Goal: Task Accomplishment & Management: Manage account settings

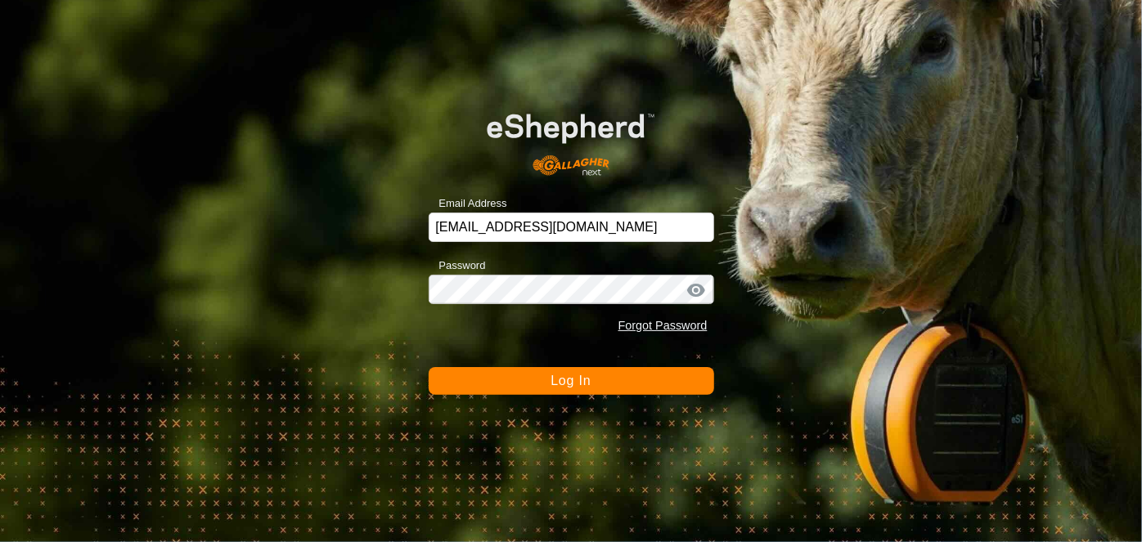
click at [569, 379] on span "Log In" at bounding box center [571, 381] width 40 height 14
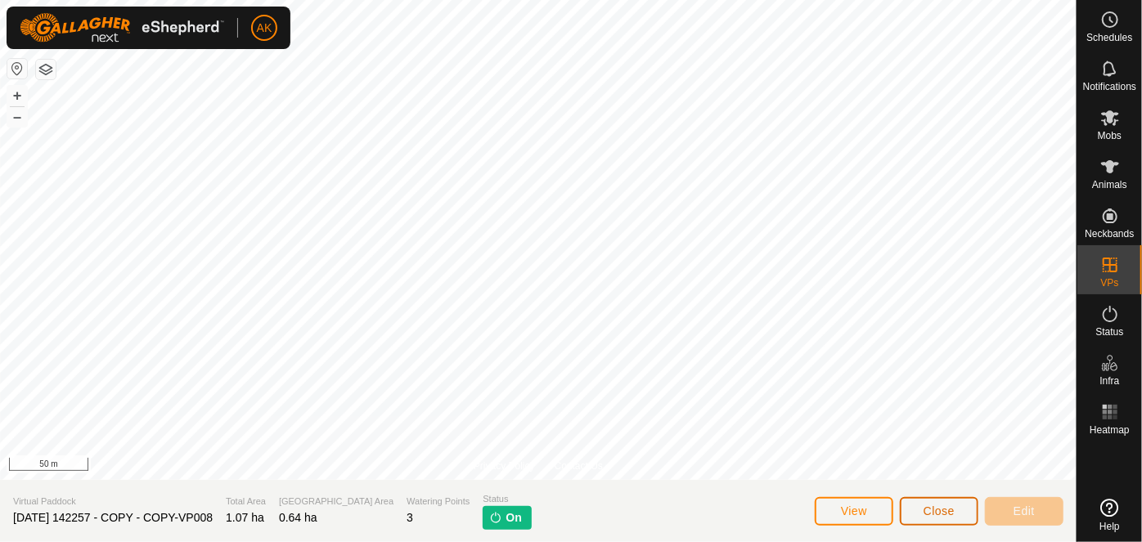
click at [952, 520] on button "Close" at bounding box center [939, 511] width 79 height 29
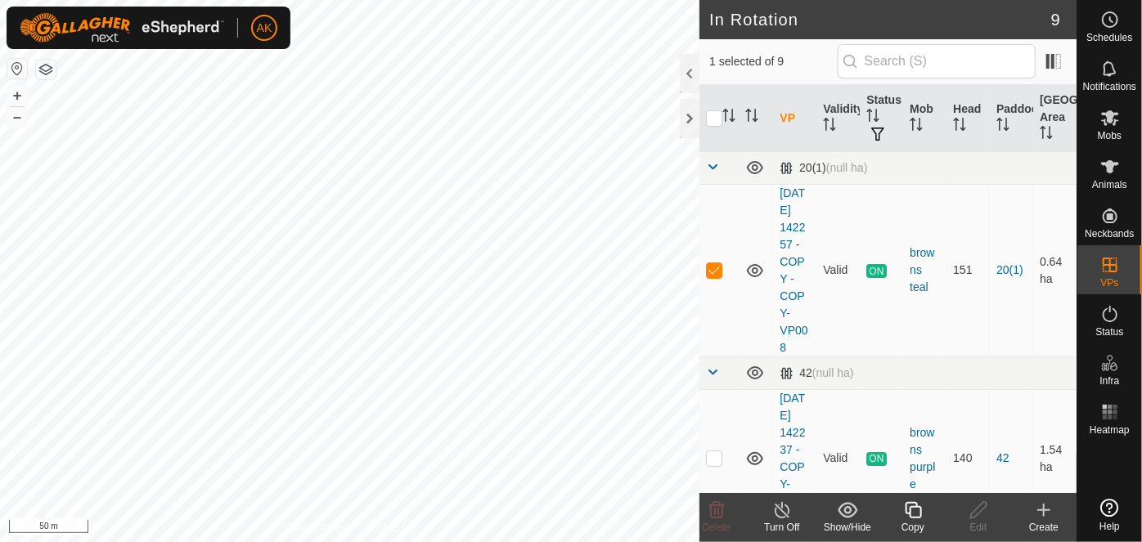
click at [915, 506] on icon at bounding box center [913, 511] width 20 height 20
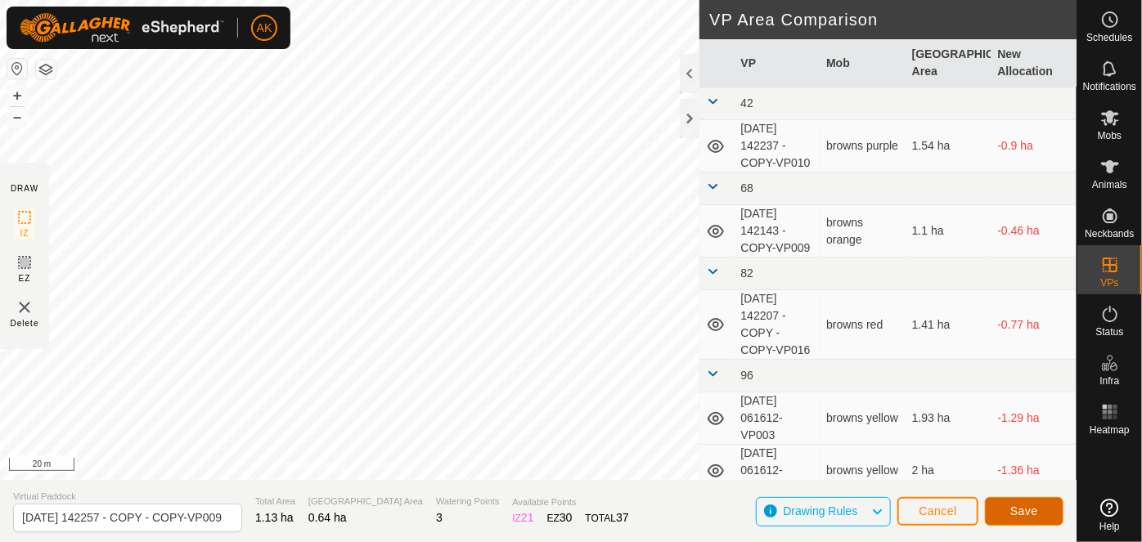
click at [1025, 515] on span "Save" at bounding box center [1025, 511] width 28 height 13
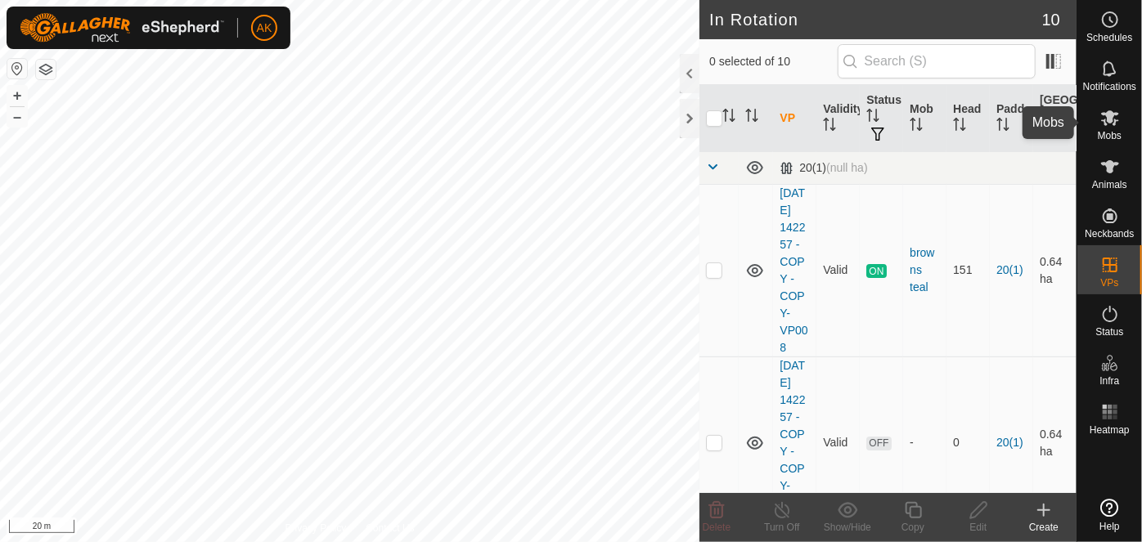
click at [1117, 125] on icon at bounding box center [1111, 118] width 20 height 20
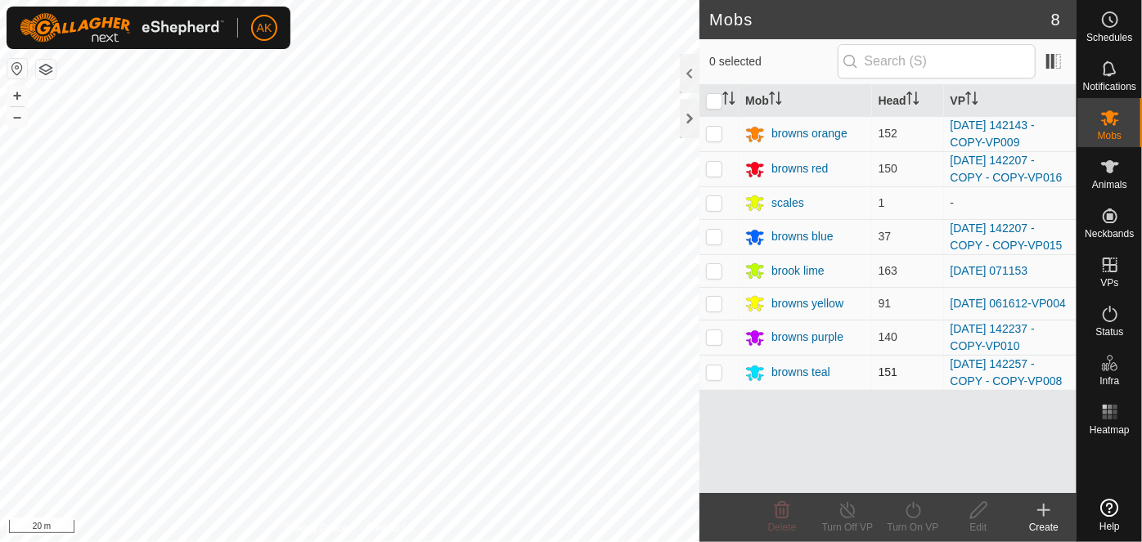
click at [718, 375] on p-checkbox at bounding box center [714, 372] width 16 height 13
checkbox input "true"
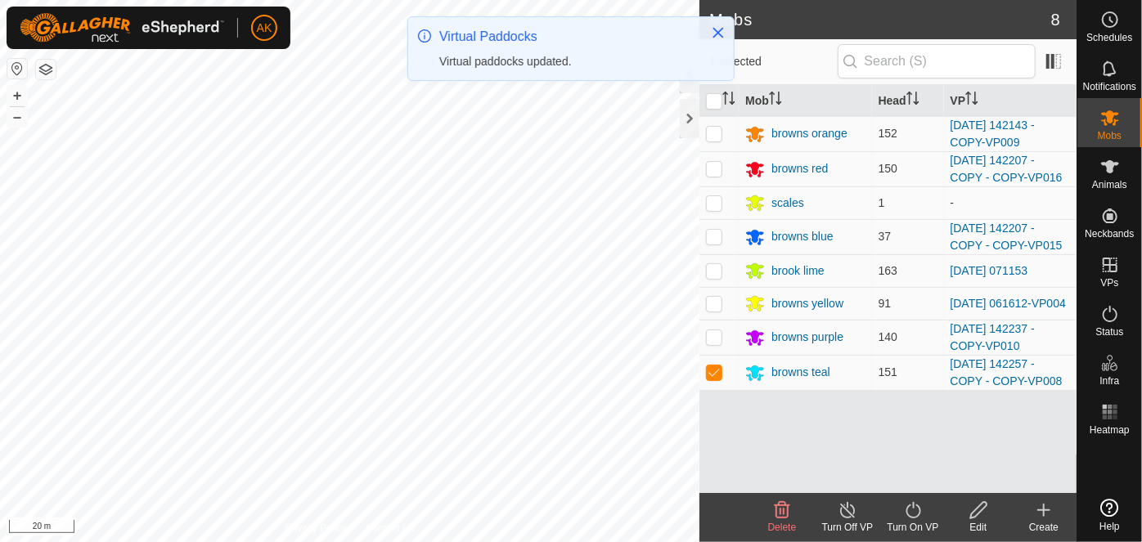
click at [917, 513] on icon at bounding box center [913, 511] width 20 height 20
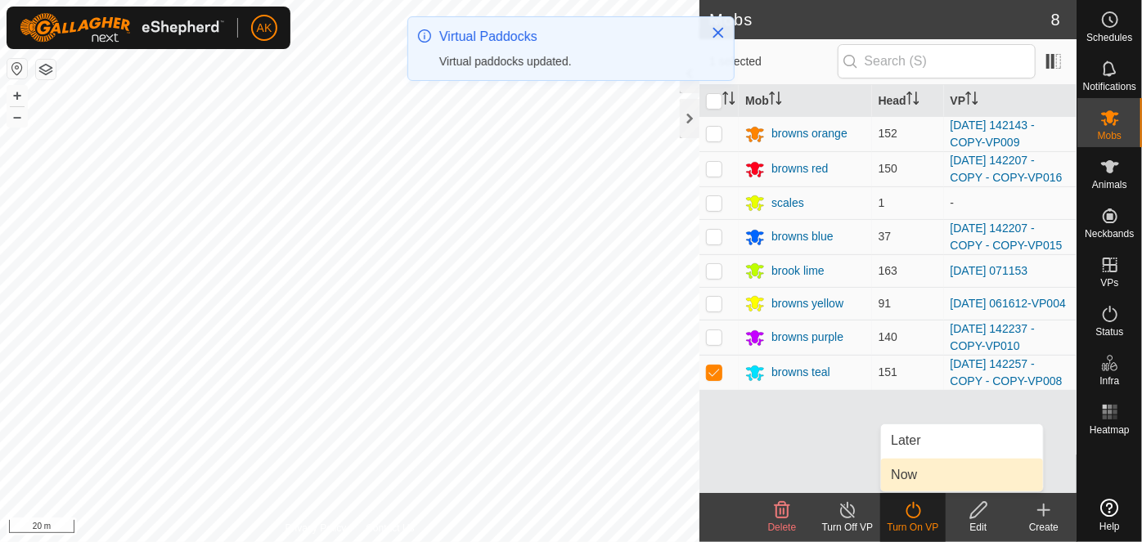
click at [913, 473] on link "Now" at bounding box center [962, 475] width 162 height 33
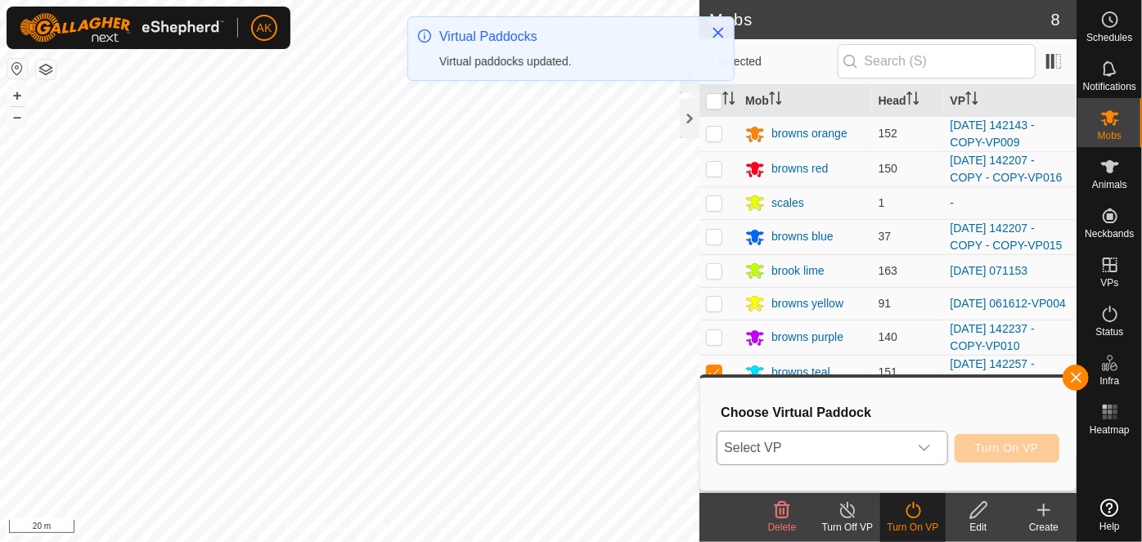
click at [892, 457] on span "Select VP" at bounding box center [813, 448] width 190 height 33
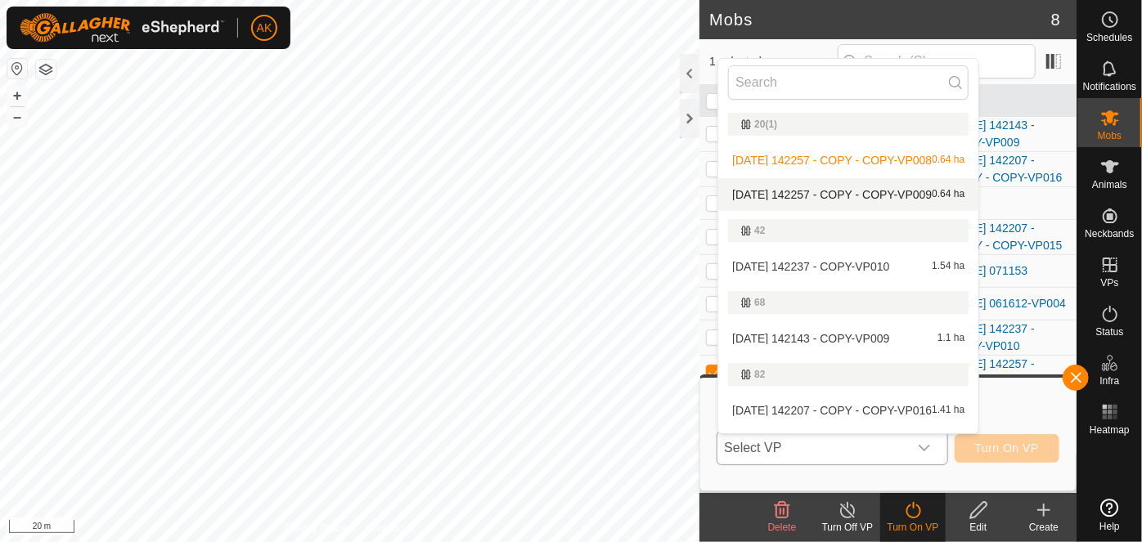
click at [895, 193] on li "[DATE] 142257 - COPY - COPY-VP009 0.64 ha" at bounding box center [848, 194] width 260 height 33
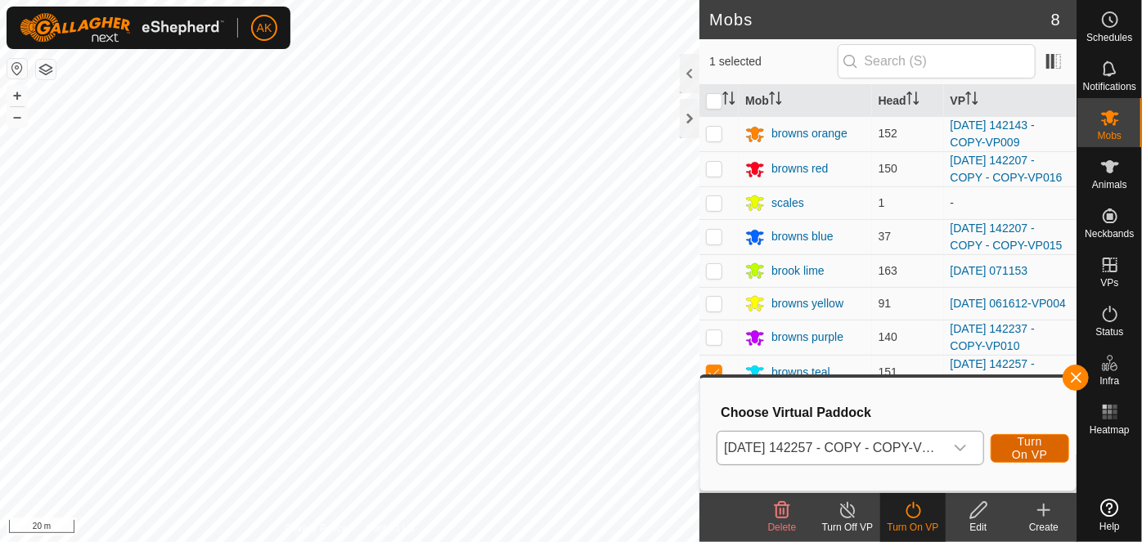
click at [1018, 441] on span "Turn On VP" at bounding box center [1030, 448] width 38 height 26
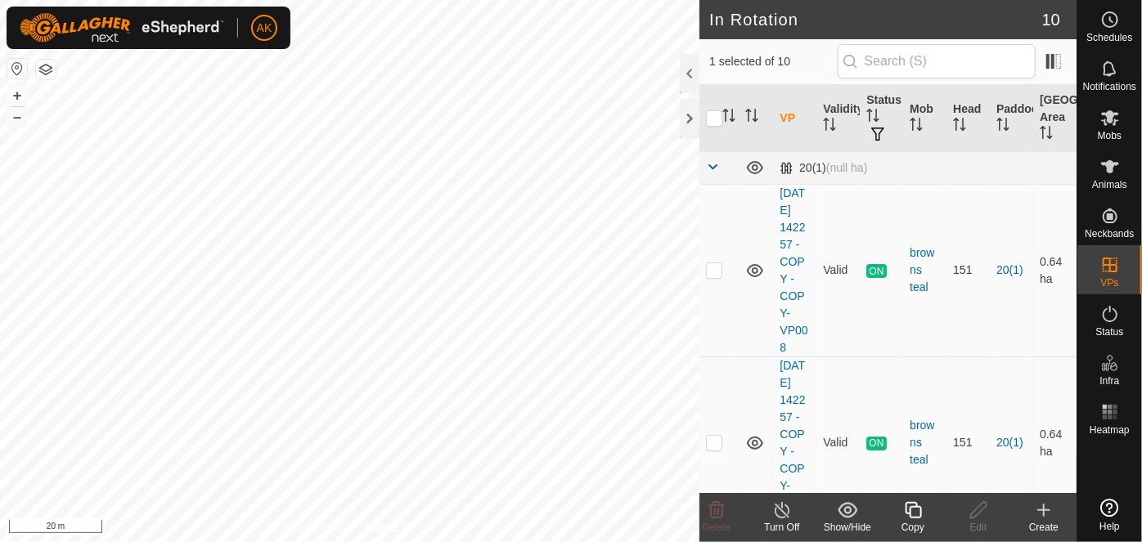
click at [912, 507] on icon at bounding box center [913, 510] width 16 height 16
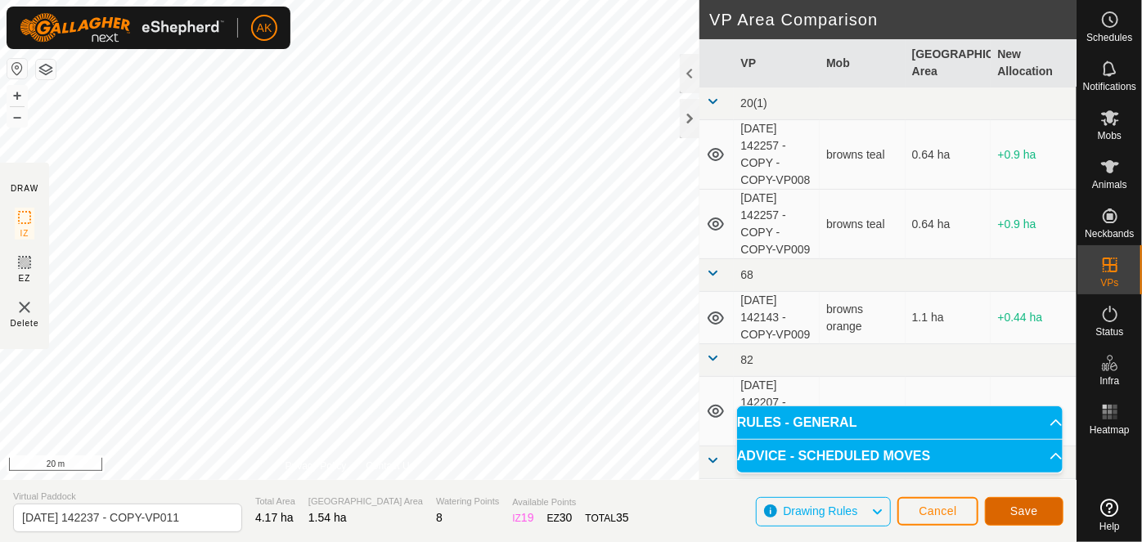
click at [1028, 516] on span "Save" at bounding box center [1025, 511] width 28 height 13
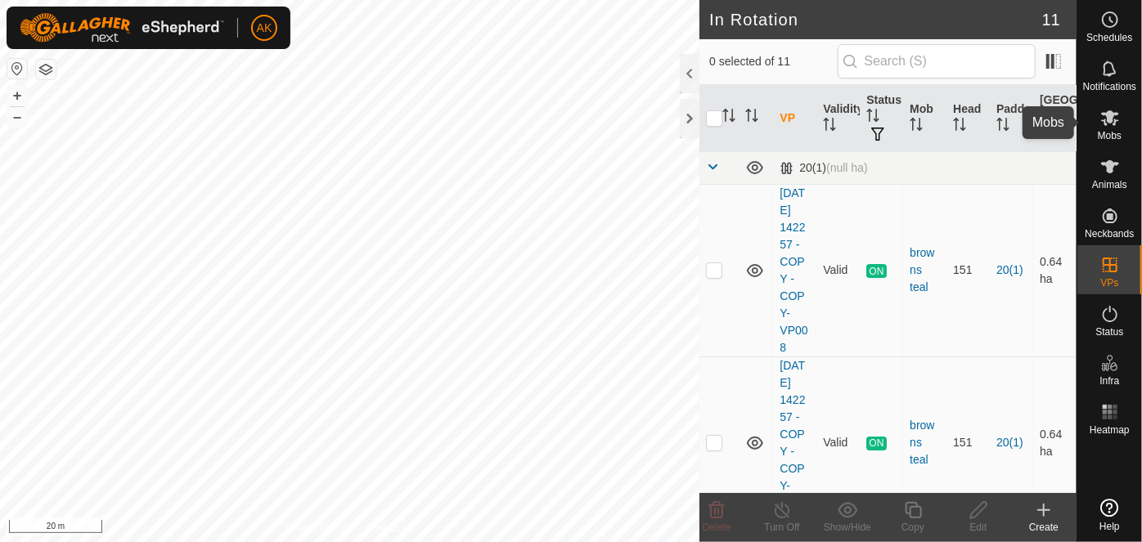
click at [1110, 118] on icon at bounding box center [1110, 118] width 18 height 16
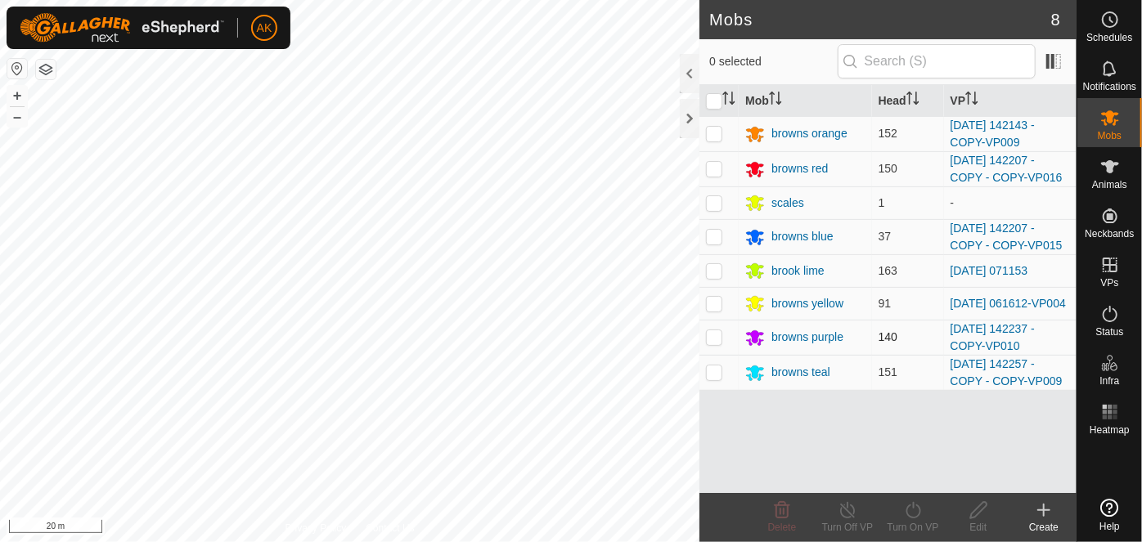
click at [713, 340] on p-checkbox at bounding box center [714, 337] width 16 height 13
checkbox input "true"
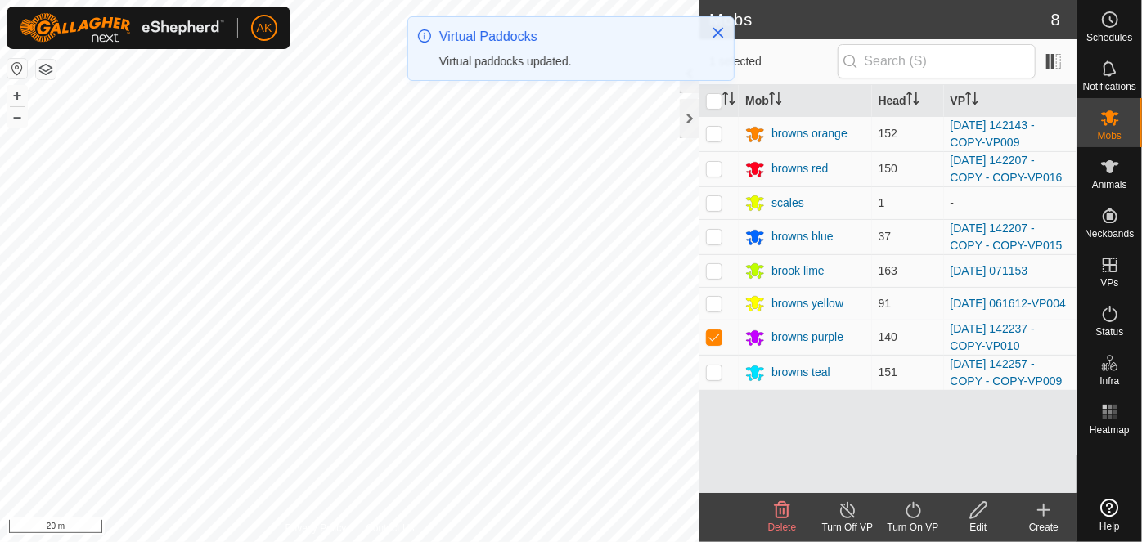
click at [911, 511] on icon at bounding box center [913, 511] width 20 height 20
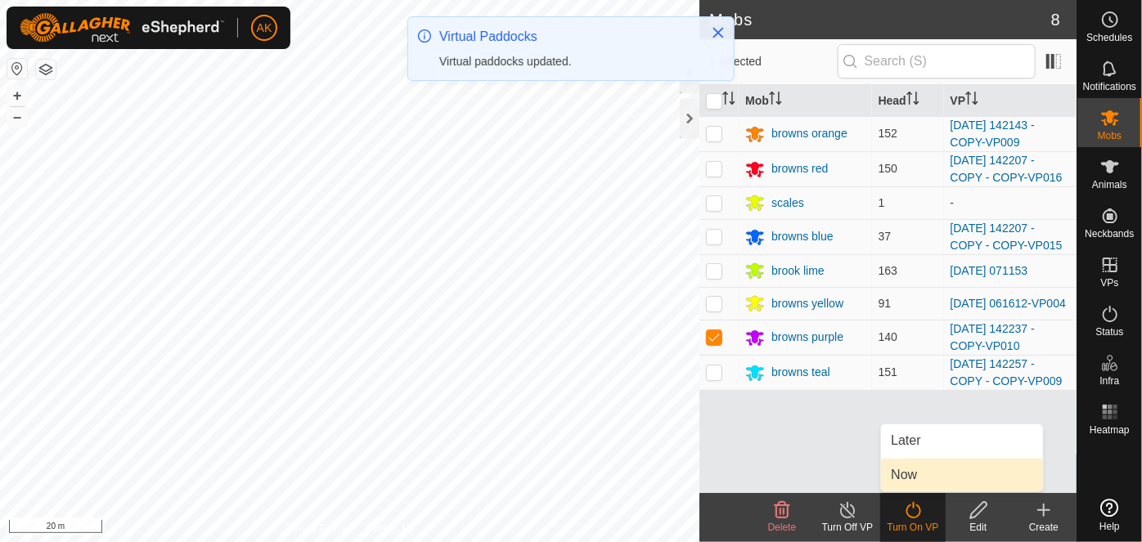
click at [910, 476] on link "Now" at bounding box center [962, 475] width 162 height 33
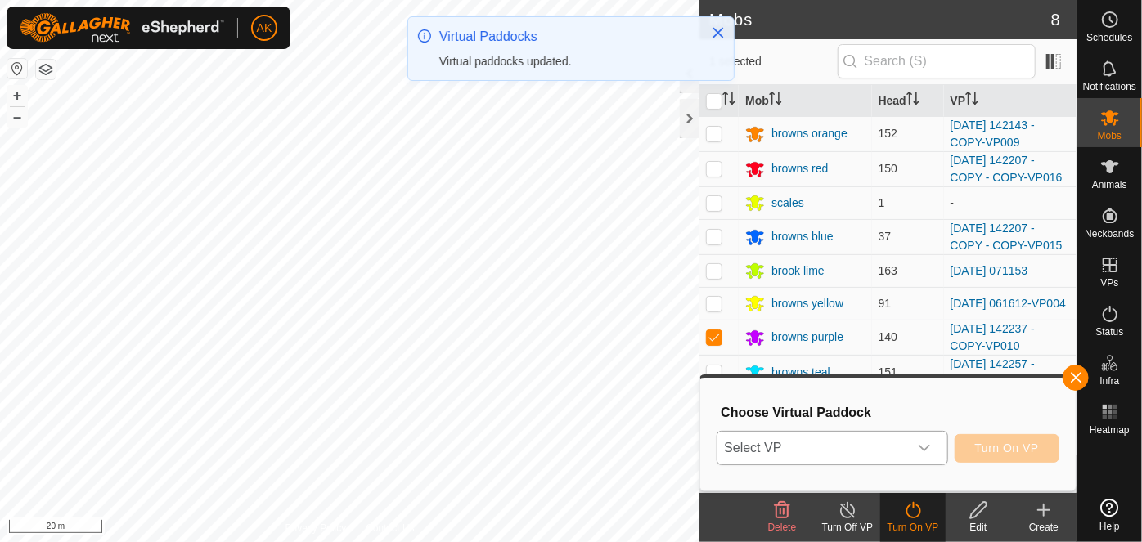
click at [851, 452] on span "Select VP" at bounding box center [813, 448] width 190 height 33
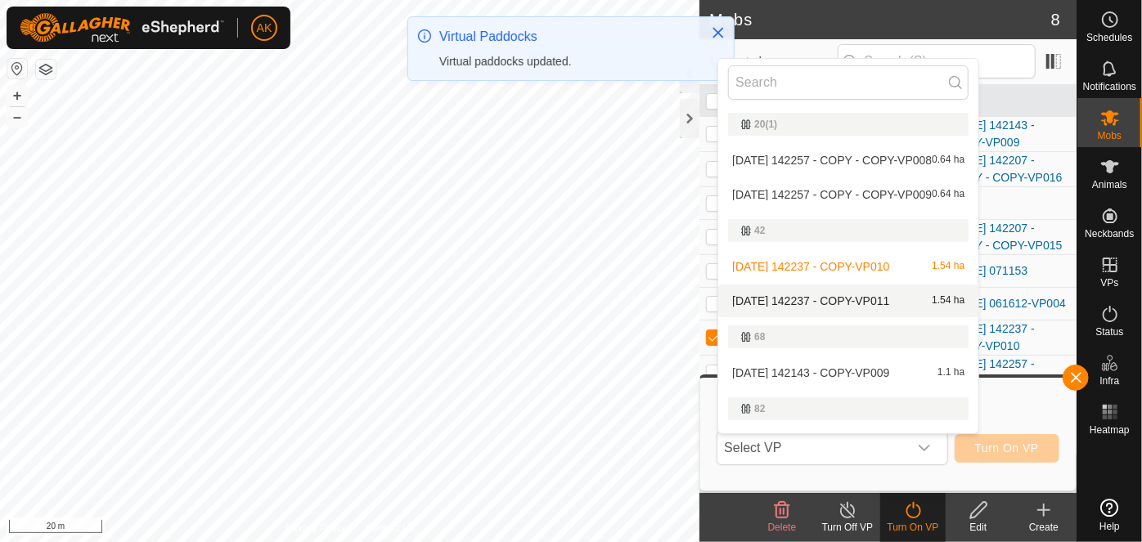
drag, startPoint x: 844, startPoint y: 295, endPoint x: 1034, endPoint y: 450, distance: 245.5
click at [845, 295] on li "[DATE] 142237 - COPY-VP011 1.54 ha" at bounding box center [848, 301] width 260 height 33
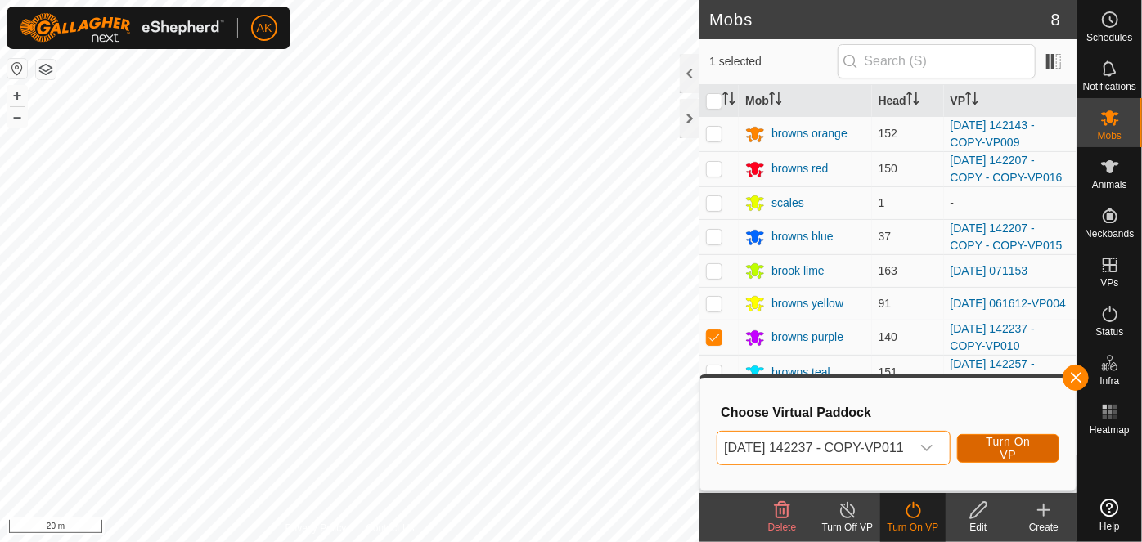
click at [1032, 452] on span "Turn On VP" at bounding box center [1008, 448] width 61 height 26
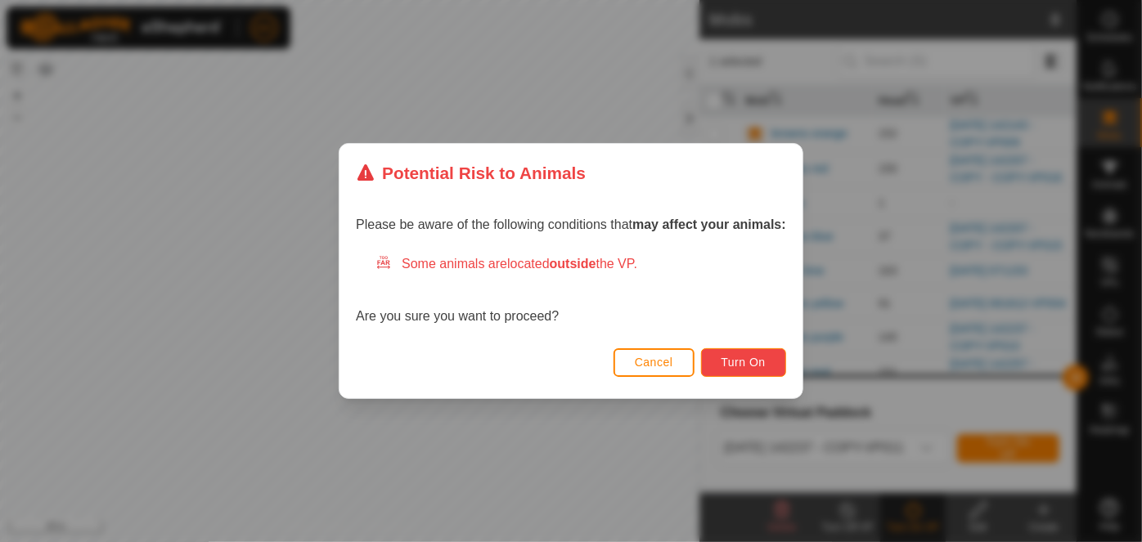
click at [742, 357] on span "Turn On" at bounding box center [744, 362] width 44 height 13
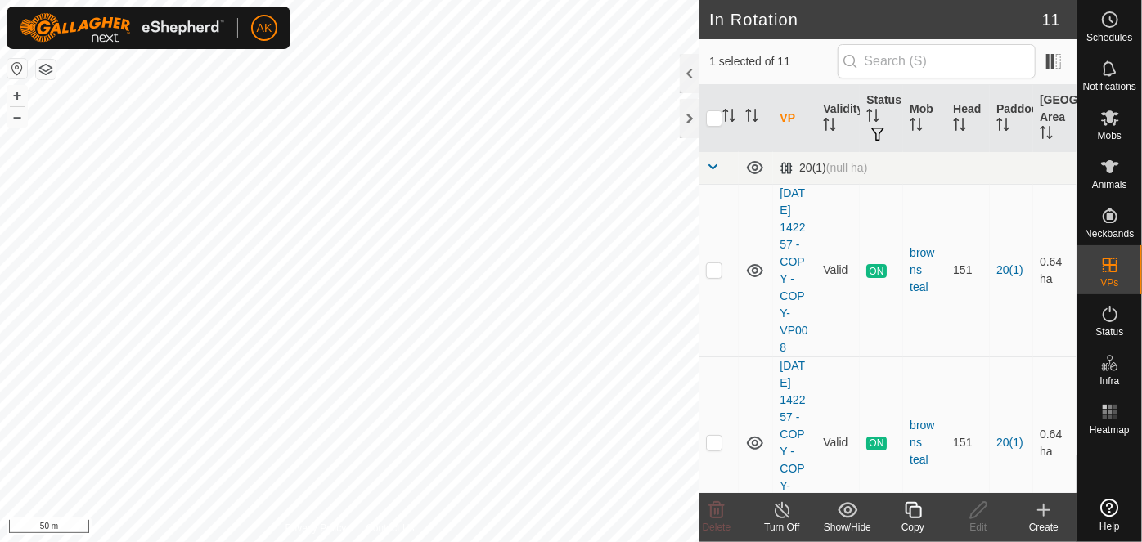
click at [911, 512] on icon at bounding box center [913, 510] width 16 height 16
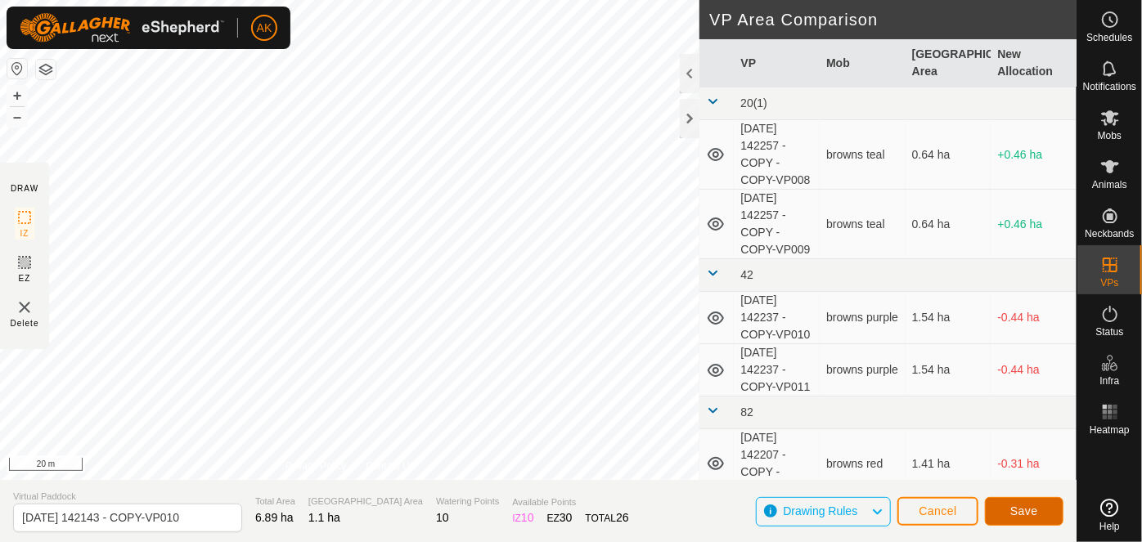
click at [1027, 516] on span "Save" at bounding box center [1025, 511] width 28 height 13
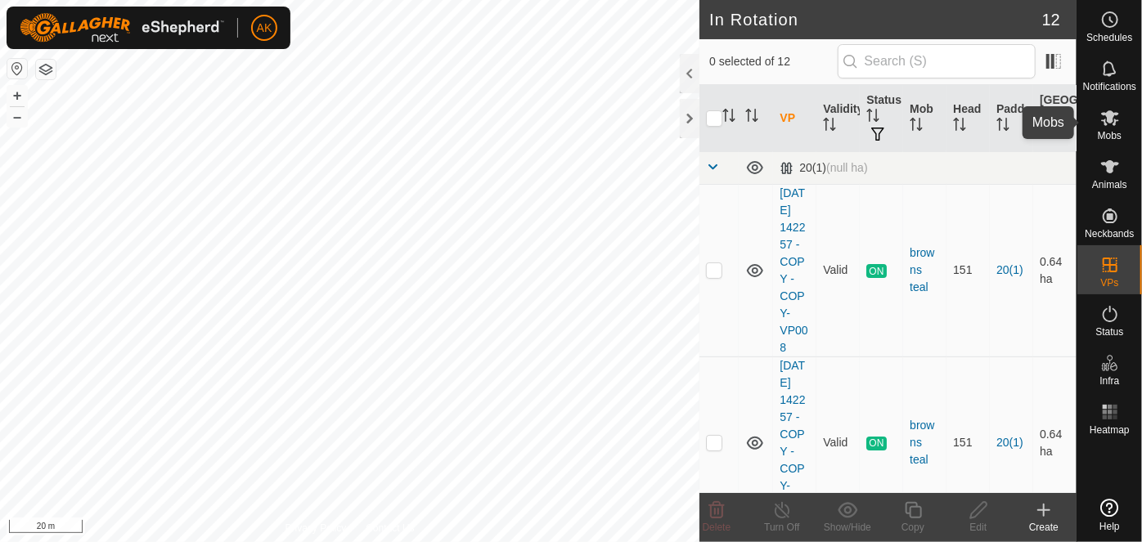
click at [1103, 116] on icon at bounding box center [1111, 118] width 20 height 20
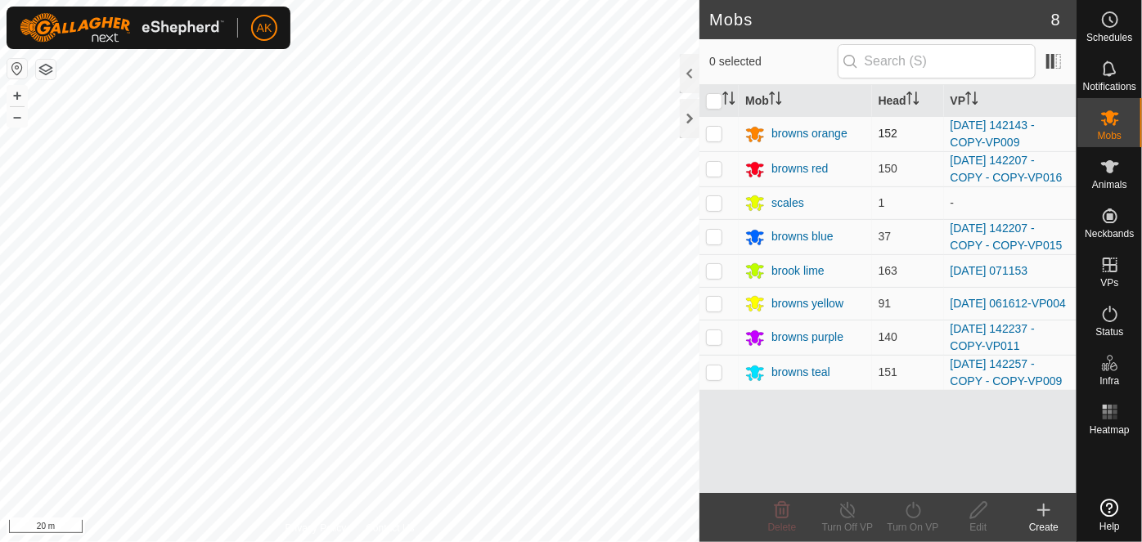
click at [713, 128] on p-checkbox at bounding box center [714, 133] width 16 height 13
checkbox input "true"
click at [914, 505] on icon at bounding box center [913, 511] width 20 height 20
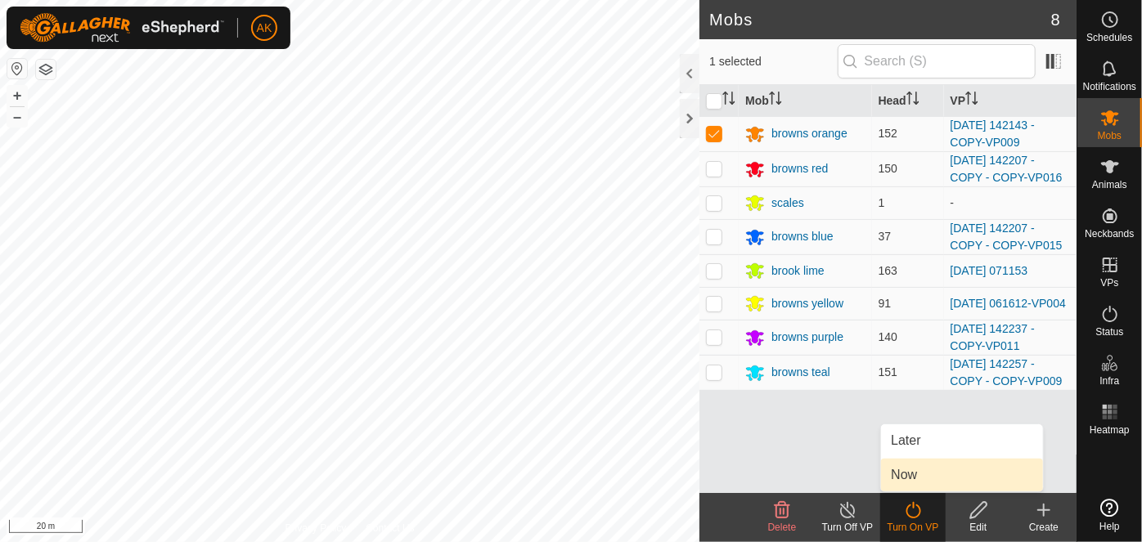
click at [904, 474] on link "Now" at bounding box center [962, 475] width 162 height 33
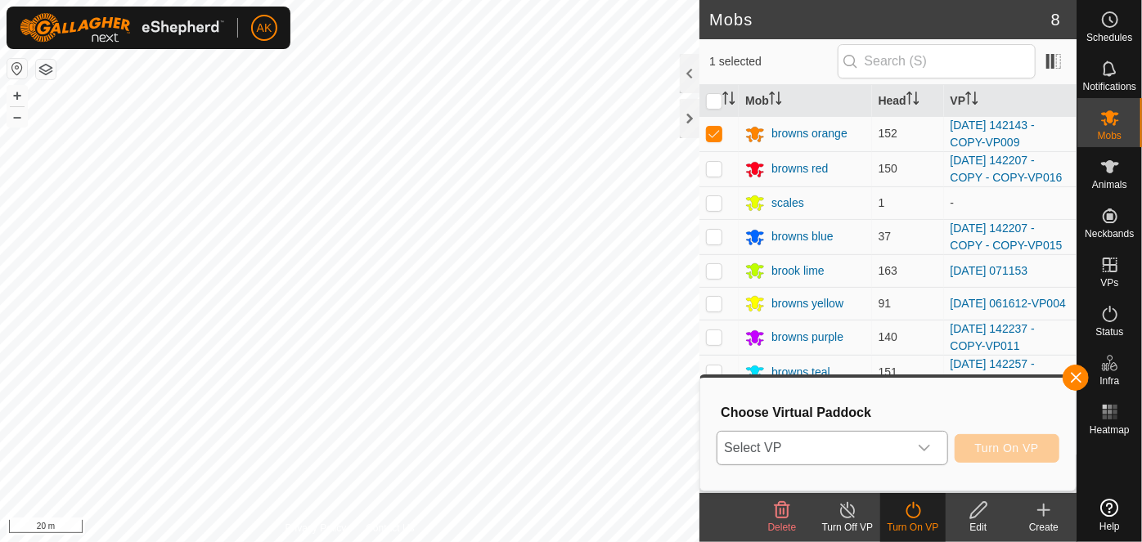
click at [929, 448] on icon "dropdown trigger" at bounding box center [924, 449] width 11 height 7
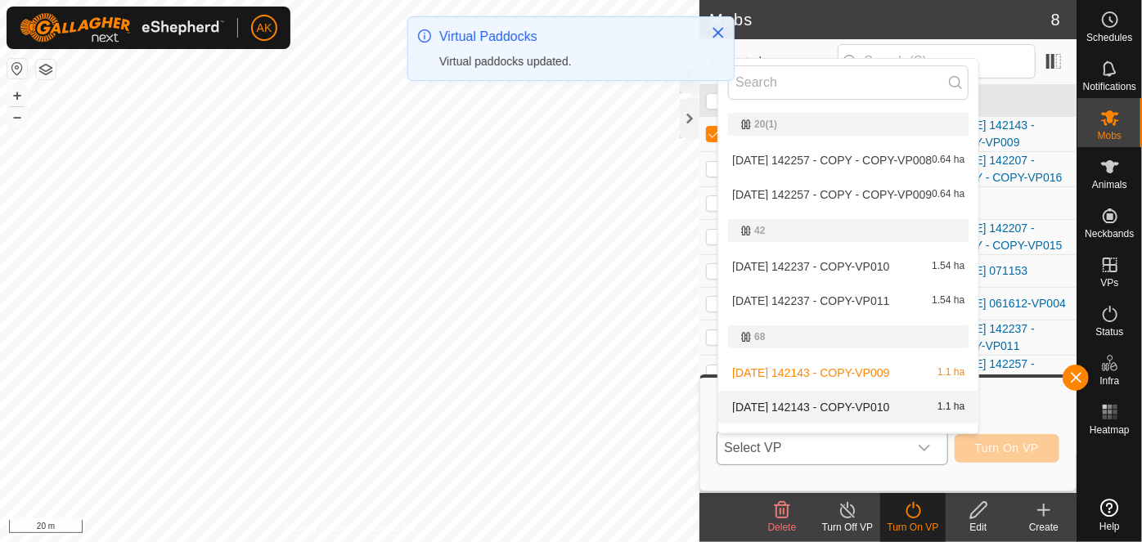
click at [876, 407] on li "[DATE] 142143 - COPY-VP010 1.1 ha" at bounding box center [848, 407] width 260 height 33
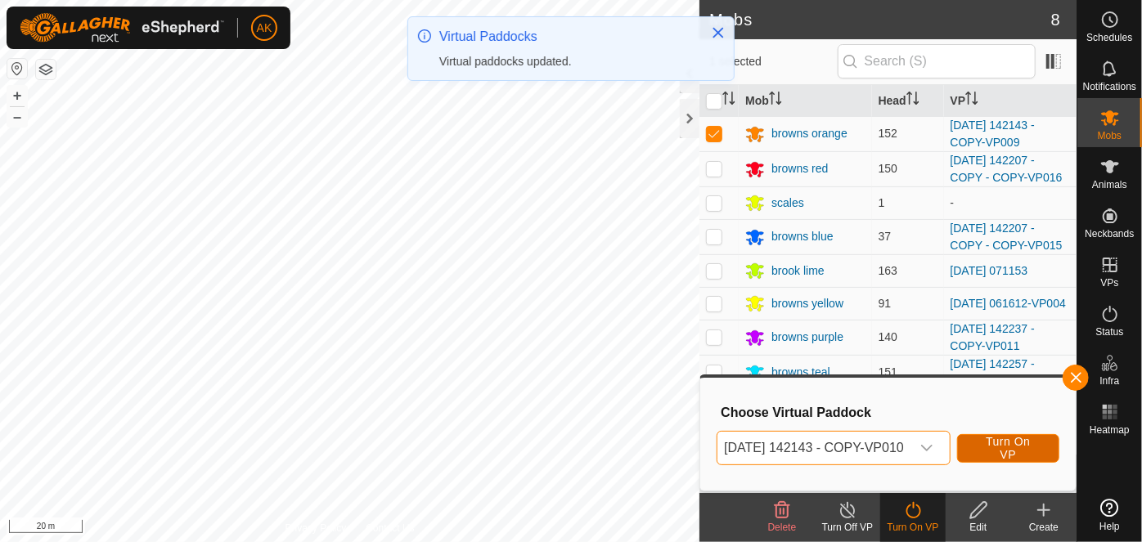
click at [1004, 456] on span "Turn On VP" at bounding box center [1008, 448] width 61 height 26
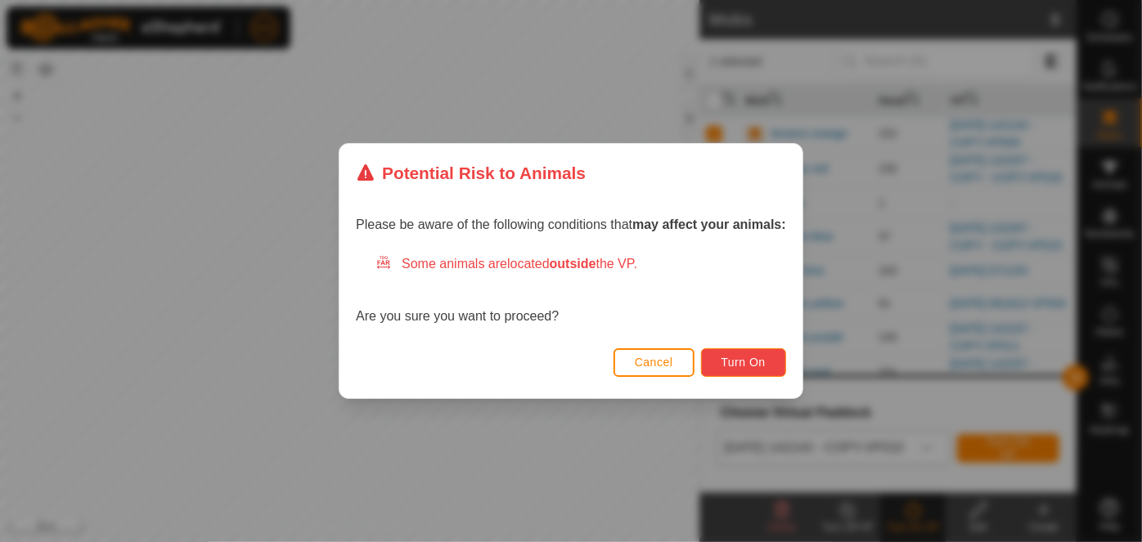
click at [727, 364] on span "Turn On" at bounding box center [744, 362] width 44 height 13
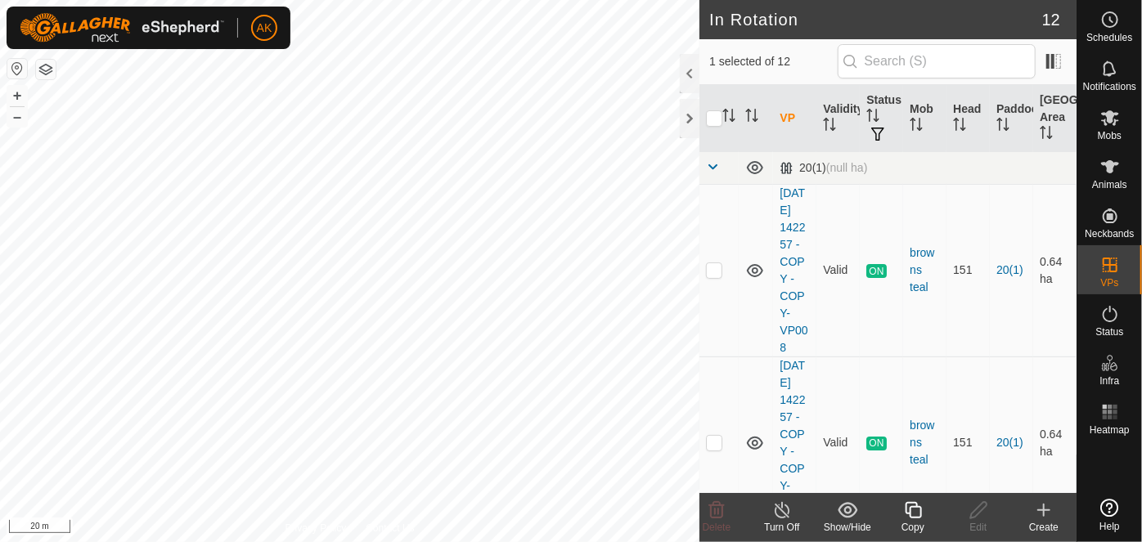
click at [913, 512] on icon at bounding box center [913, 511] width 20 height 20
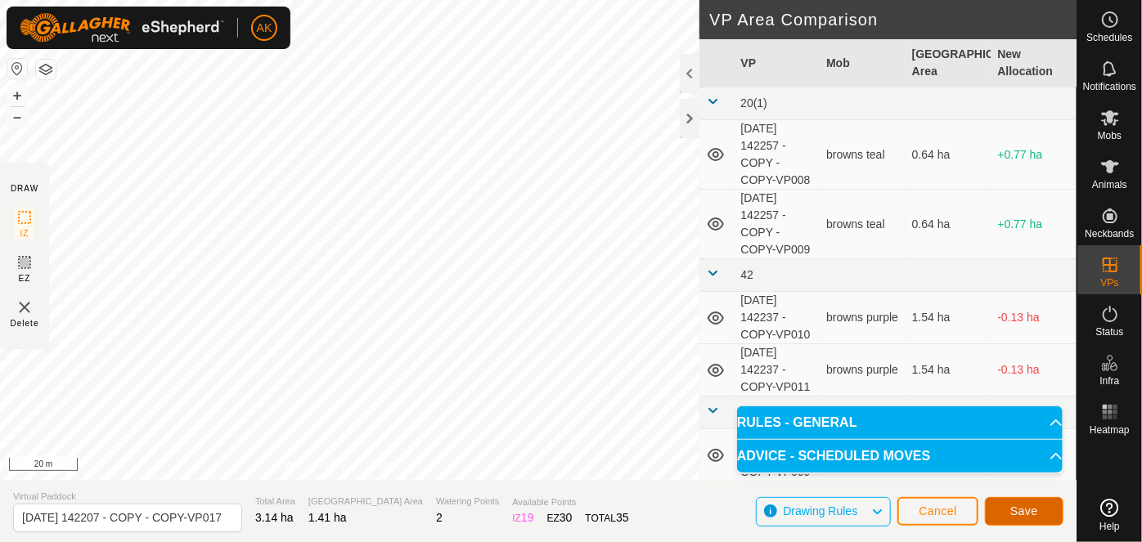
click at [1036, 518] on button "Save" at bounding box center [1024, 511] width 79 height 29
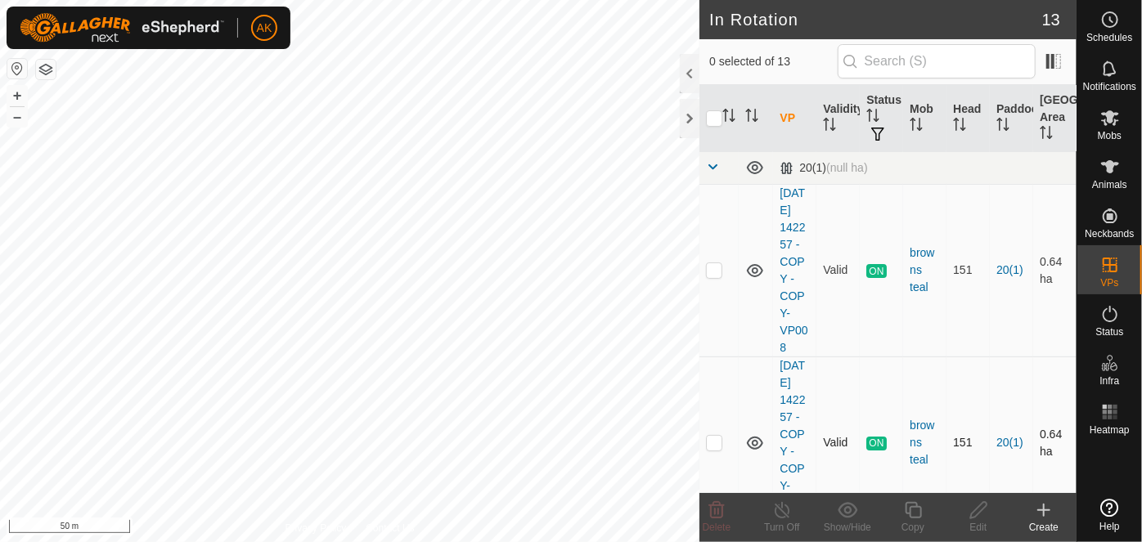
checkbox input "true"
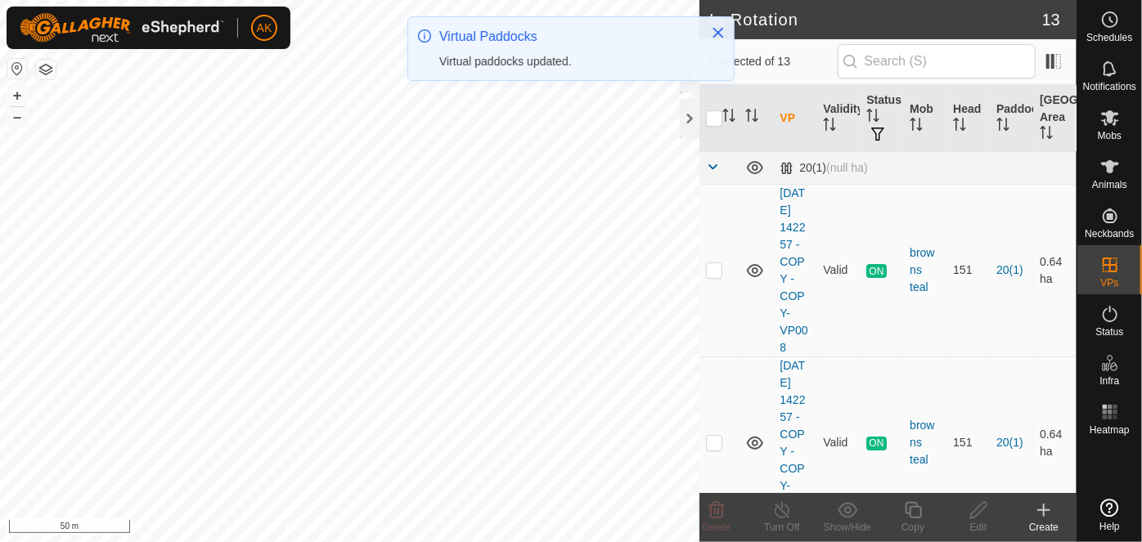
checkbox input "true"
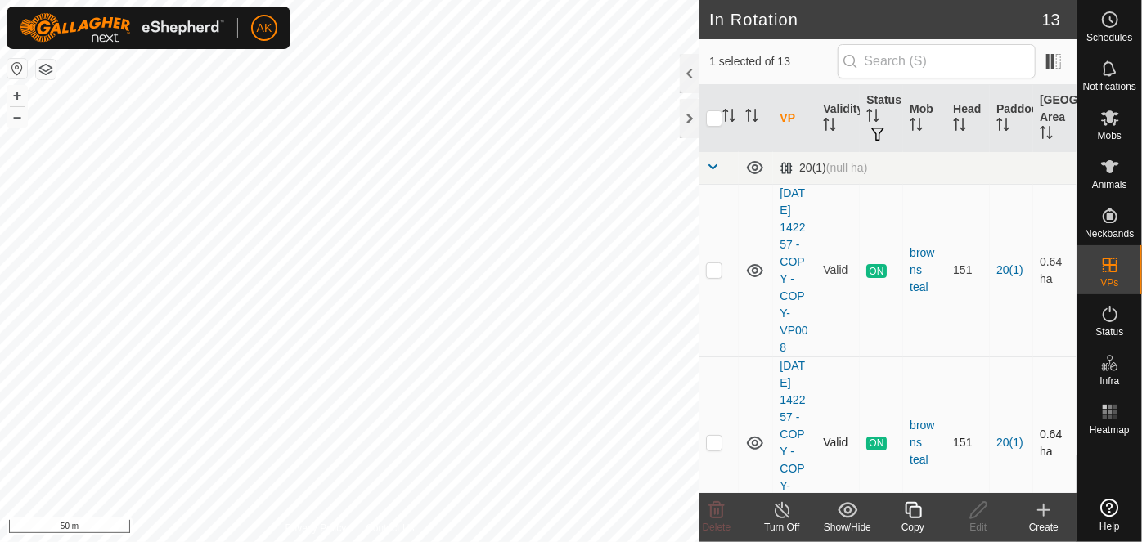
checkbox input "true"
checkbox input "false"
click at [721, 516] on icon at bounding box center [717, 511] width 20 height 20
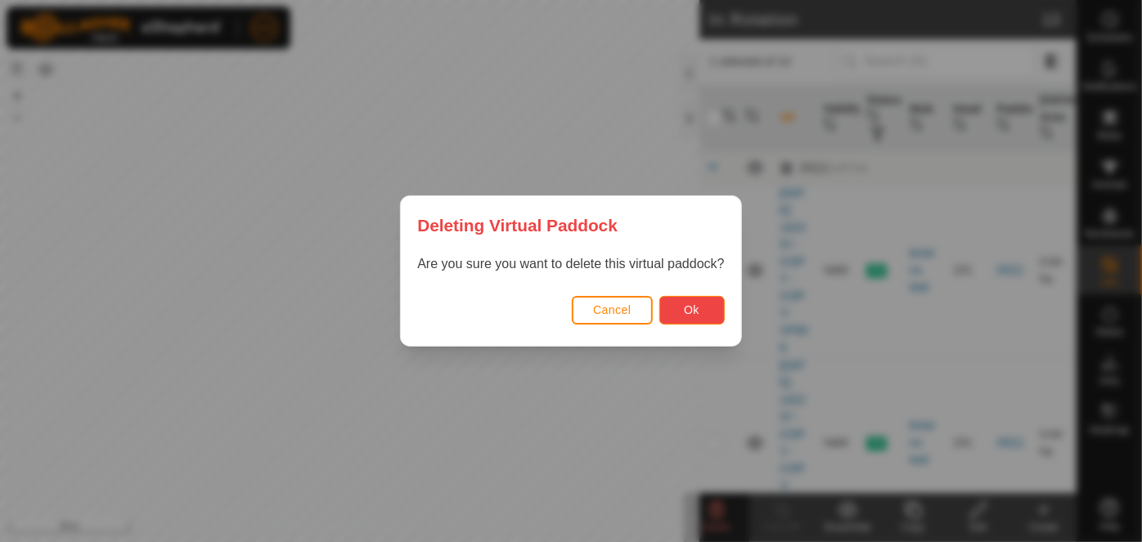
click at [686, 305] on span "Ok" at bounding box center [692, 310] width 16 height 13
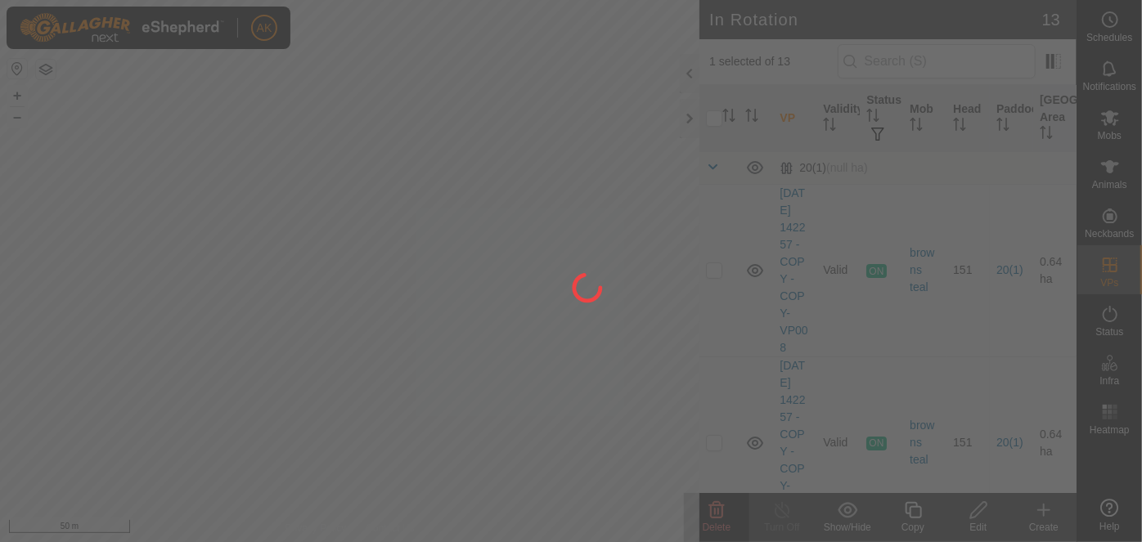
checkbox input "false"
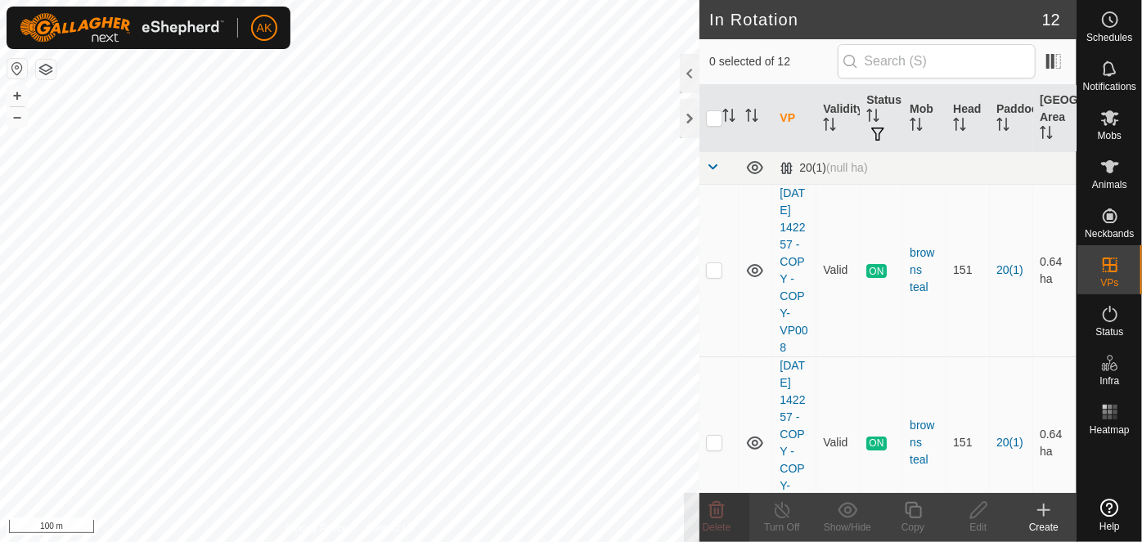
click at [1045, 511] on icon at bounding box center [1044, 511] width 20 height 20
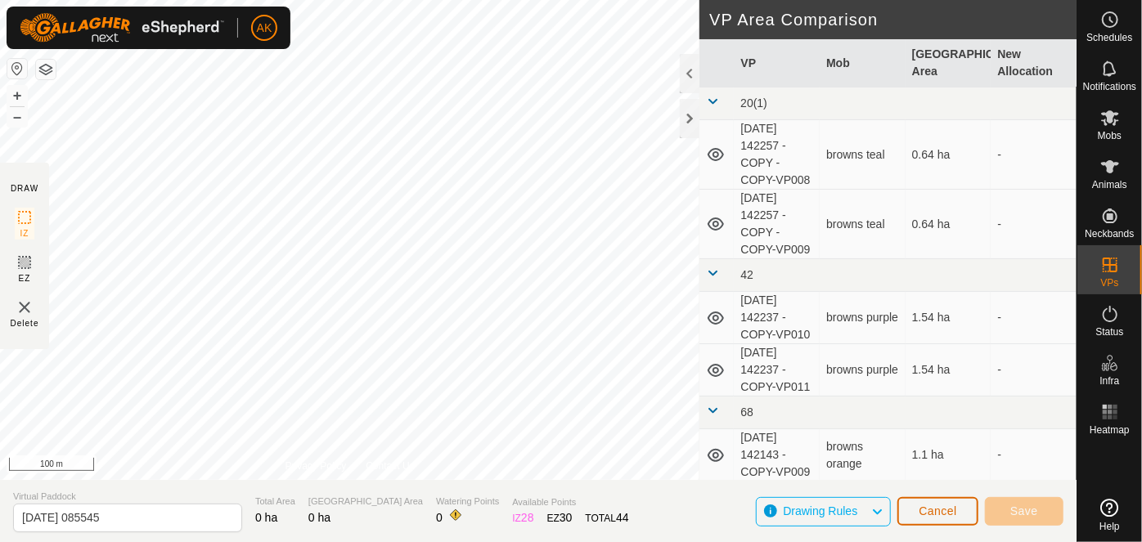
click at [953, 513] on span "Cancel" at bounding box center [938, 511] width 38 height 13
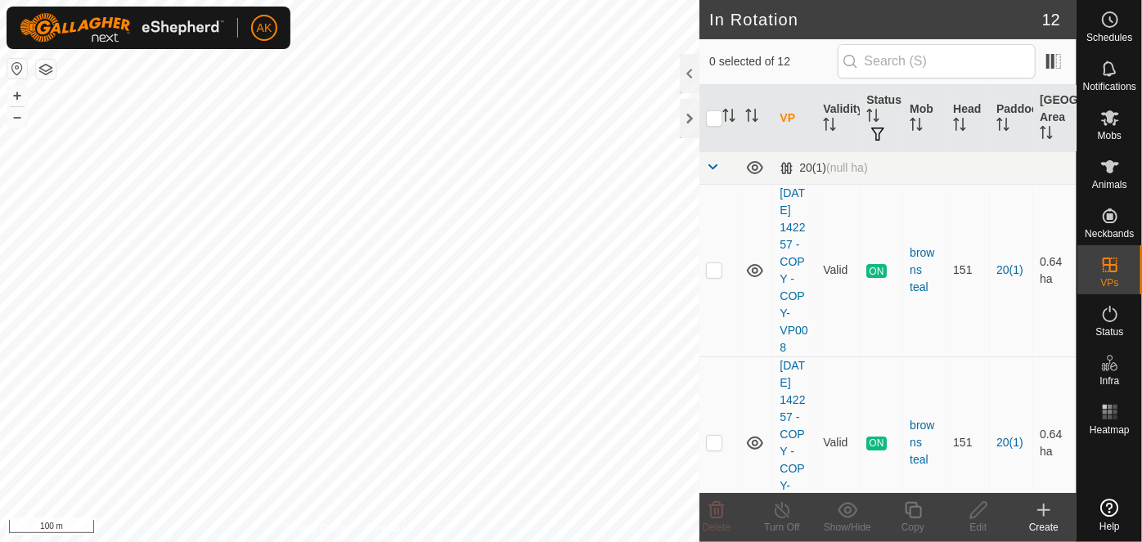
click at [1044, 511] on icon at bounding box center [1044, 510] width 0 height 11
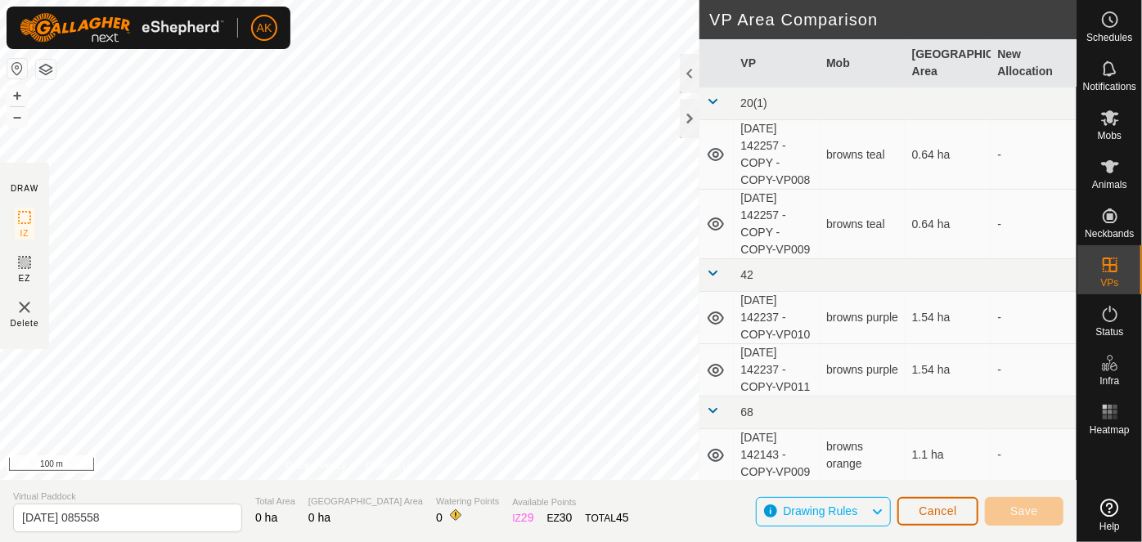
click at [943, 517] on span "Cancel" at bounding box center [938, 511] width 38 height 13
